Goal: Transaction & Acquisition: Obtain resource

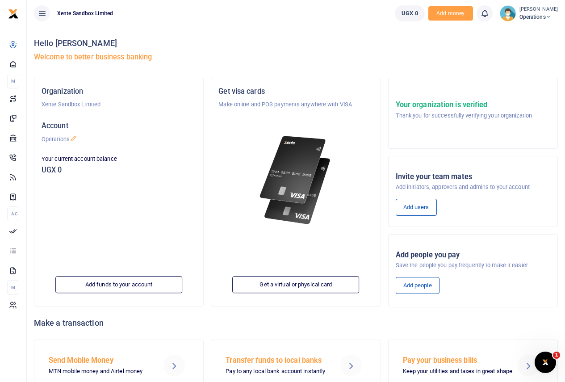
click at [532, 17] on span "Operations" at bounding box center [539, 17] width 38 height 8
click at [520, 50] on link "Account Settings" at bounding box center [521, 49] width 78 height 13
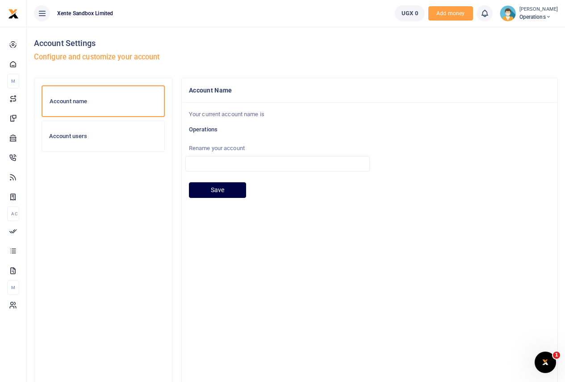
click at [120, 138] on h6 "Account users" at bounding box center [103, 136] width 108 height 7
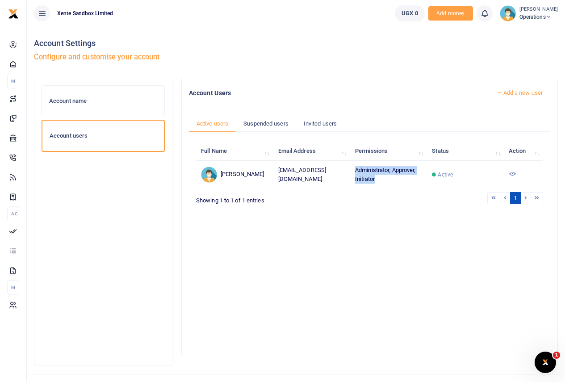
drag, startPoint x: 380, startPoint y: 185, endPoint x: 355, endPoint y: 174, distance: 27.0
click at [355, 174] on td "Administrator, Approver, Initiator" at bounding box center [388, 174] width 77 height 27
click at [372, 188] on td "Administrator, Approver, Initiator" at bounding box center [388, 174] width 77 height 27
drag, startPoint x: 354, startPoint y: 172, endPoint x: 420, endPoint y: 194, distance: 70.1
click at [420, 188] on td "Administrator, Approver, Initiator" at bounding box center [388, 174] width 77 height 27
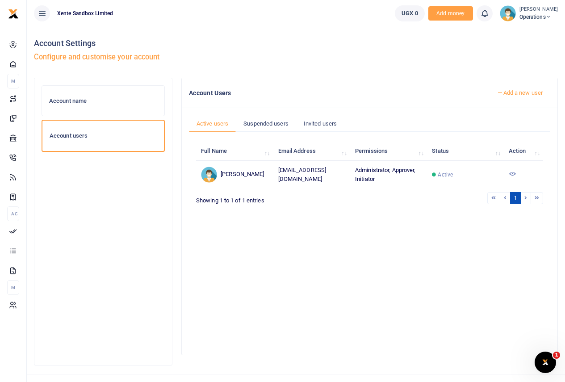
click at [448, 239] on div "Full Name Email Address Permissions Status Action Francis Nkununungi francisn@x…" at bounding box center [369, 239] width 347 height 201
click at [516, 173] on td at bounding box center [523, 174] width 39 height 27
click at [514, 177] on icon at bounding box center [512, 173] width 7 height 7
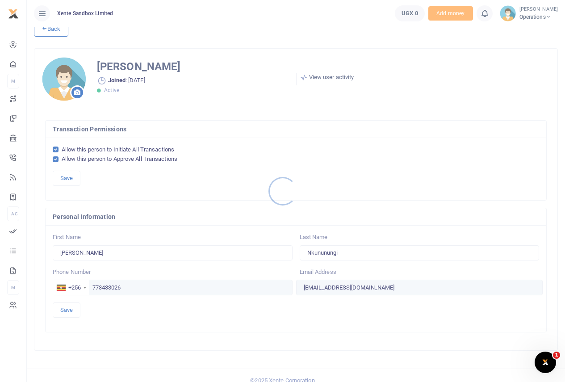
scroll to position [28, 0]
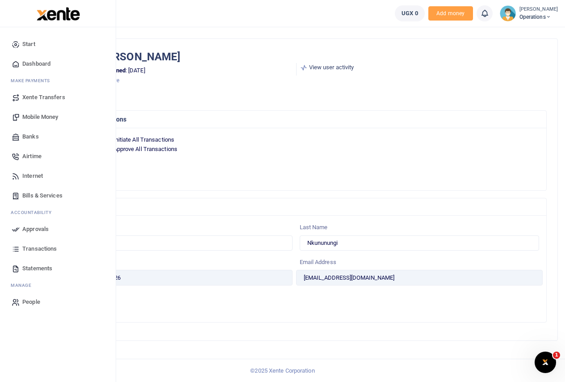
click at [35, 174] on span "Internet" at bounding box center [32, 176] width 21 height 9
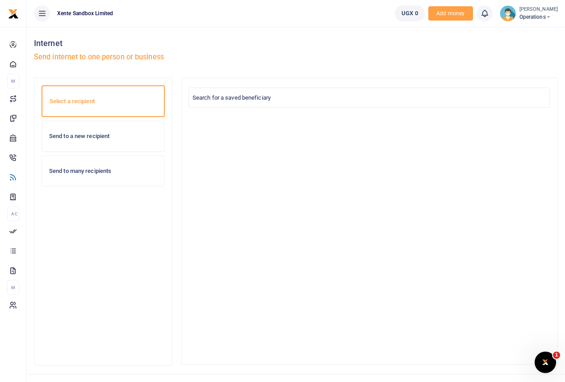
click at [102, 141] on div "Send to a new recipient" at bounding box center [103, 136] width 122 height 30
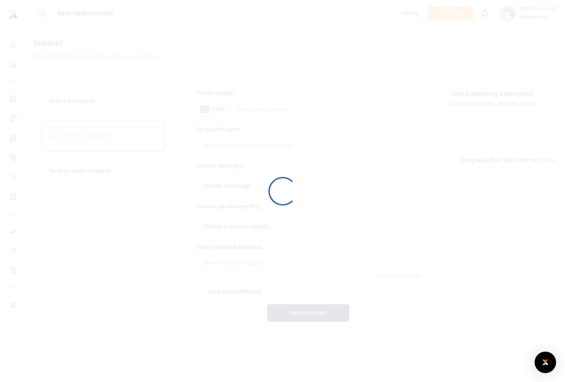
select select
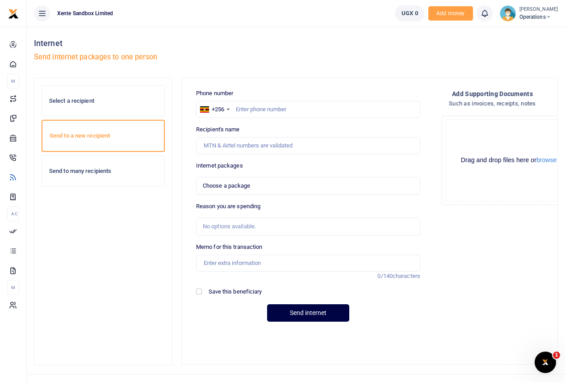
click at [109, 173] on h6 "Send to many recipients" at bounding box center [103, 171] width 108 height 7
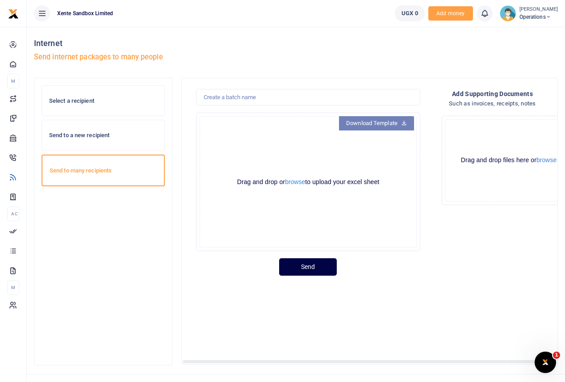
click at [396, 124] on link "Download Template" at bounding box center [376, 123] width 75 height 14
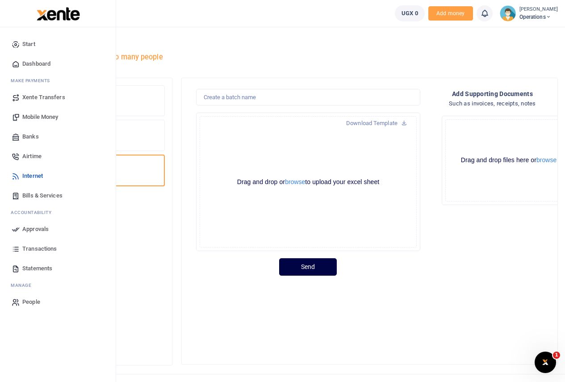
click at [38, 115] on span "Mobile Money" at bounding box center [40, 117] width 36 height 9
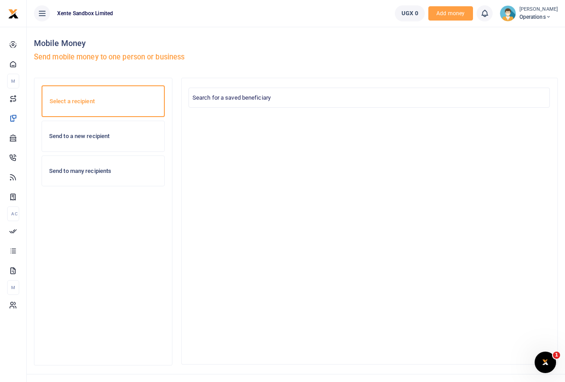
click at [81, 176] on div "Send to many recipients" at bounding box center [103, 171] width 122 height 30
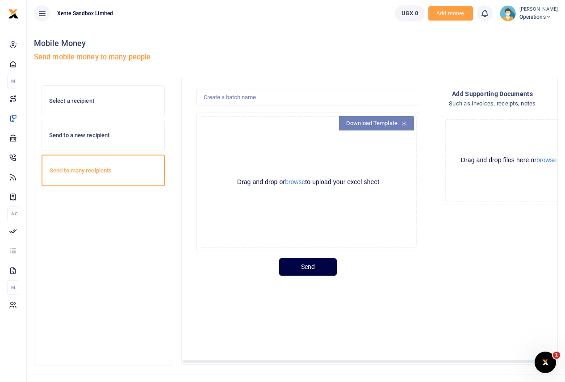
click at [391, 124] on link "Download Template" at bounding box center [376, 123] width 75 height 14
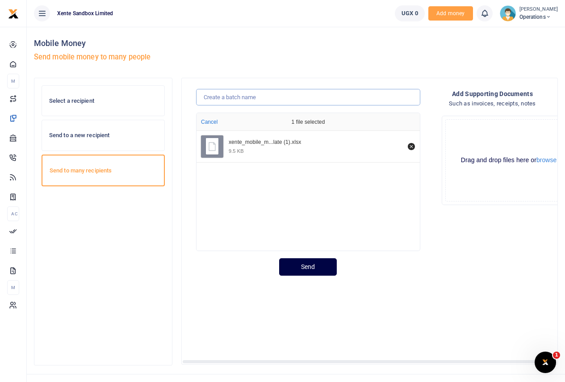
click at [238, 99] on input "text" at bounding box center [308, 97] width 224 height 17
type input "test"
click at [321, 266] on button "Send" at bounding box center [308, 266] width 58 height 17
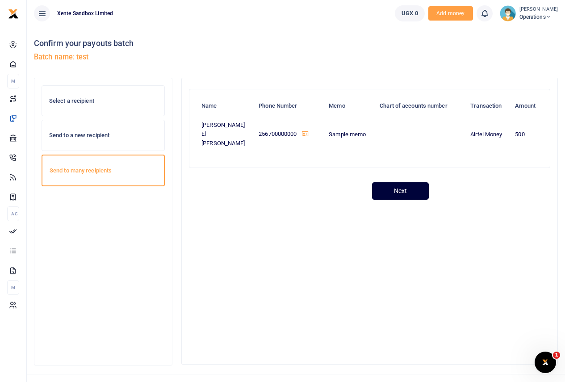
click at [413, 182] on button "Next" at bounding box center [400, 190] width 57 height 17
